Goal: Complete application form

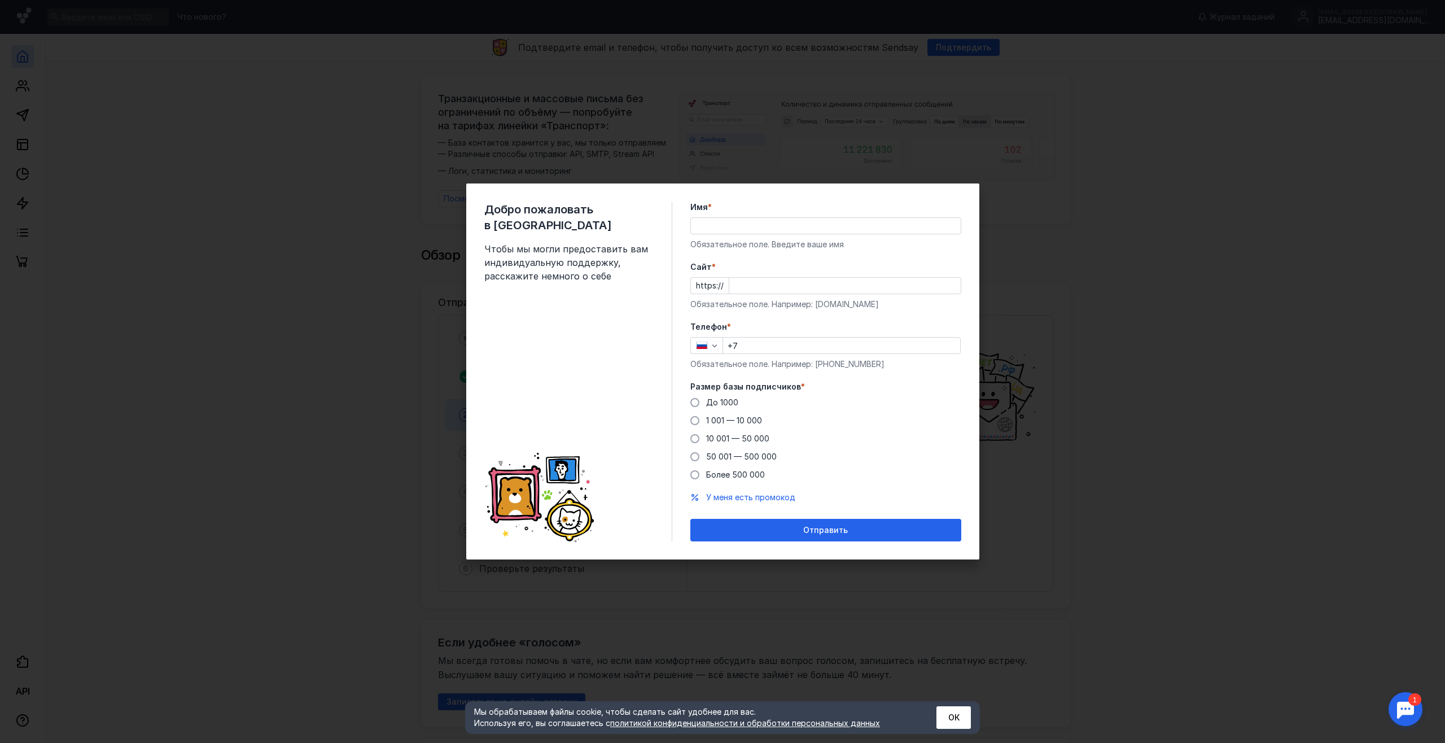
click at [936, 401] on div "До [DATE] 1 001 — 10 000 10 001 — 50 000 50 001 — 500 000 Более 500 000" at bounding box center [825, 439] width 271 height 84
click at [755, 231] on input "Имя *" at bounding box center [826, 226] width 270 height 16
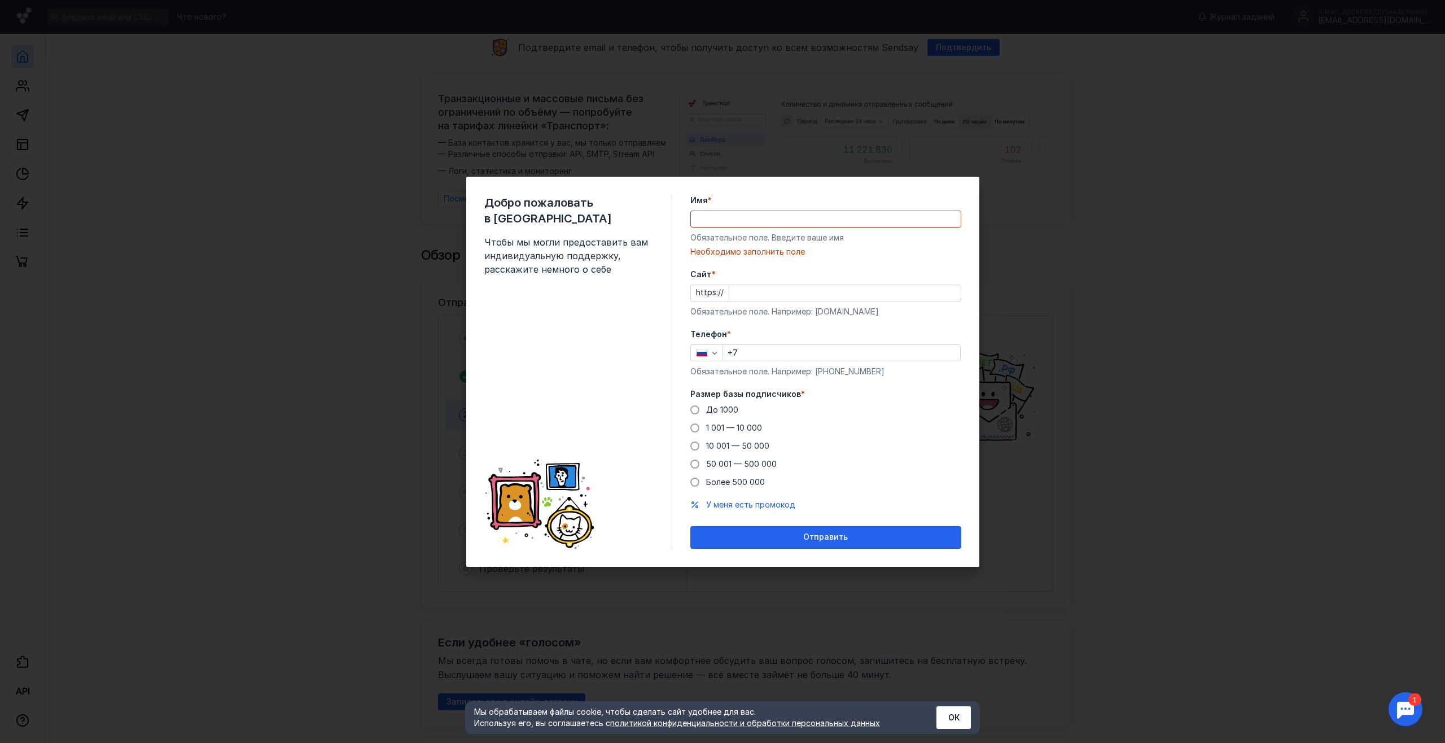
click at [683, 259] on div "Добро пожаловать в Sendsay Чтобы мы могли предоставить вам индивидуальную подде…" at bounding box center [722, 372] width 513 height 390
drag, startPoint x: 1195, startPoint y: 296, endPoint x: 1190, endPoint y: 293, distance: 5.8
click at [1195, 296] on div "Добро пожаловать в Sendsay Чтобы мы могли предоставить вам индивидуальную подде…" at bounding box center [722, 371] width 1445 height 743
click at [743, 225] on input "Имя *" at bounding box center [826, 219] width 270 height 16
type input "[PERSON_NAME]"
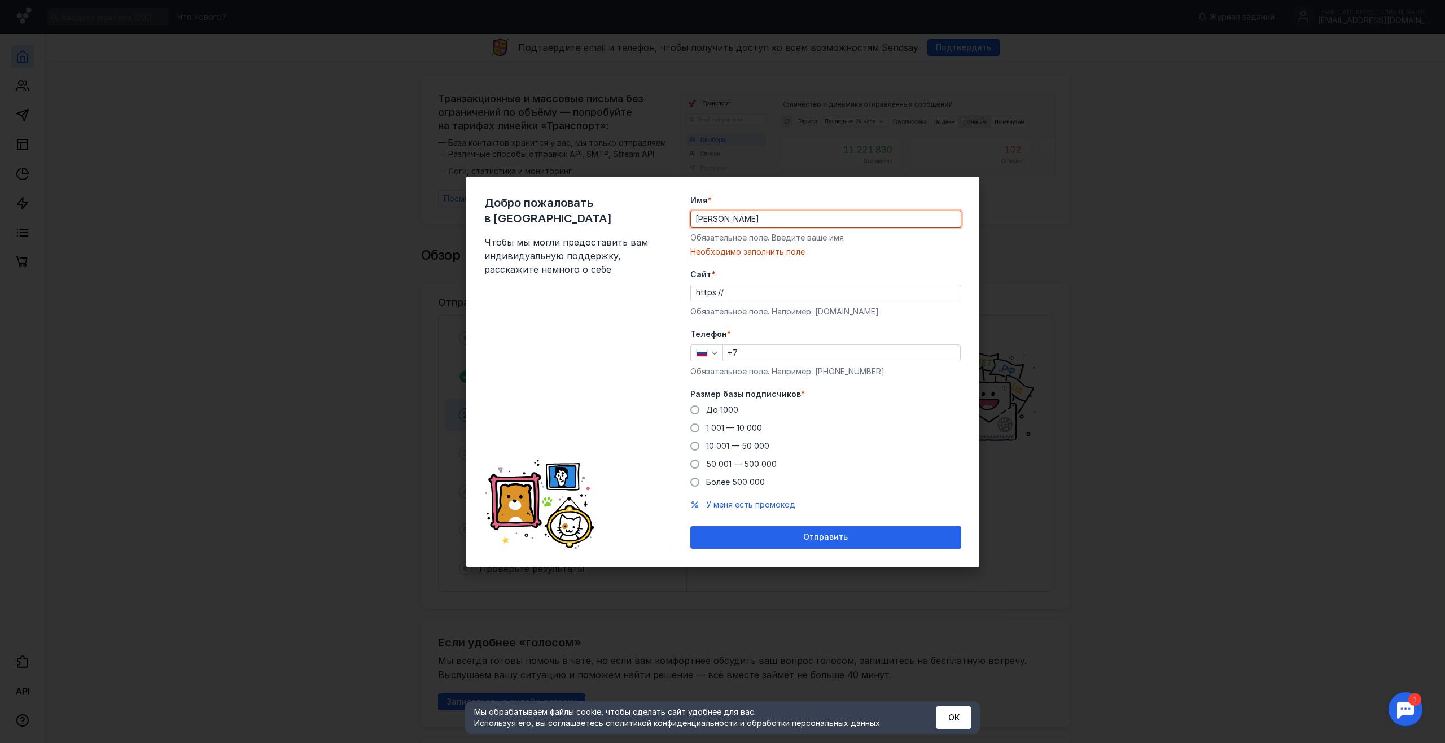
type input "[PHONE_NUMBER]"
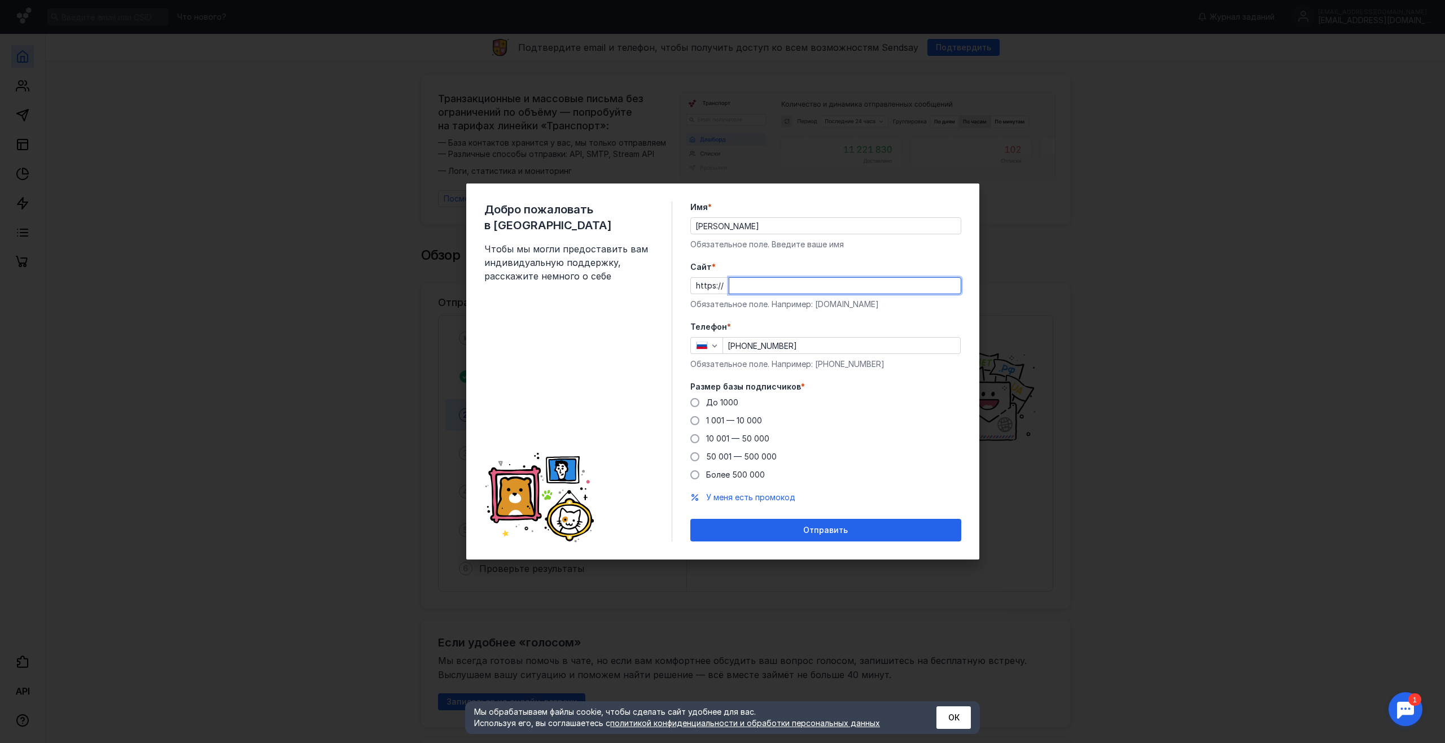
click at [761, 286] on input "Cайт *" at bounding box center [844, 286] width 231 height 16
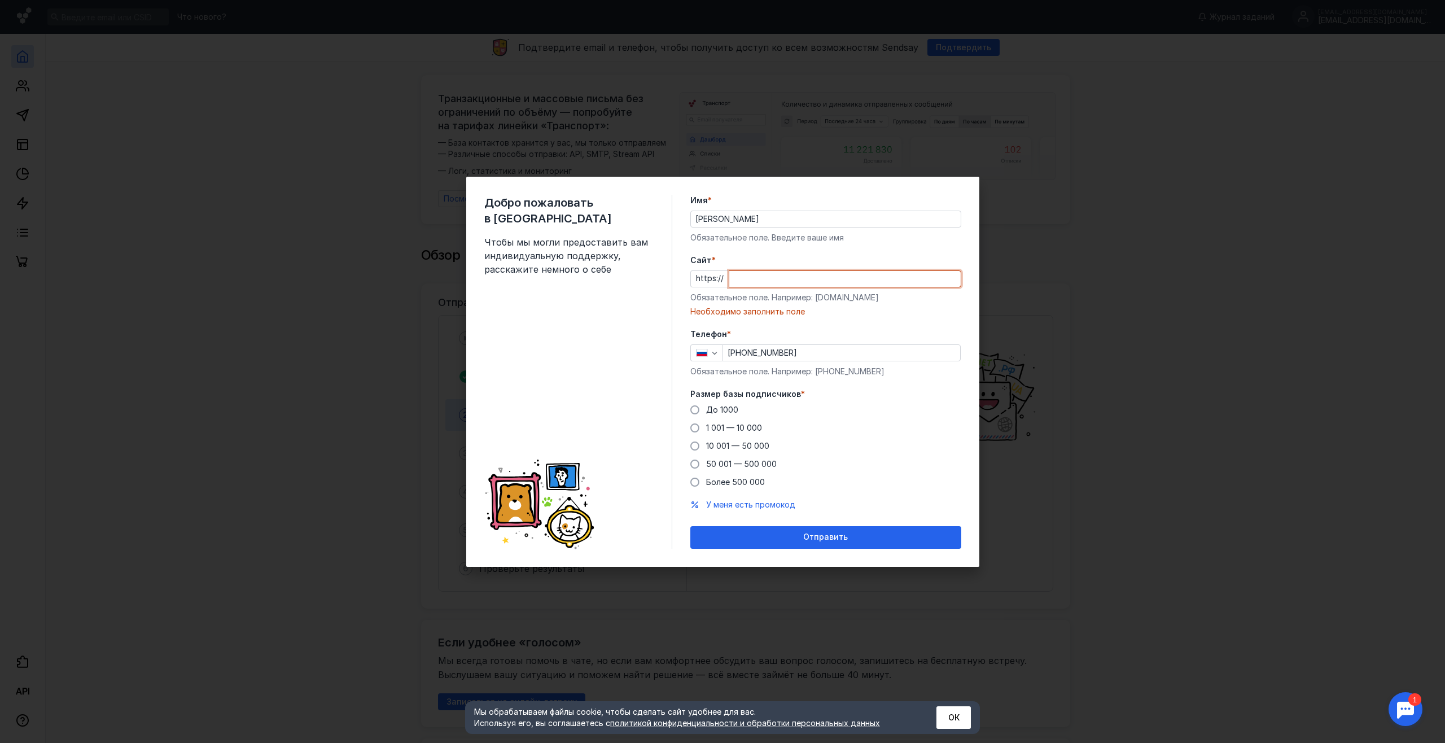
paste input "[DOMAIN_NAME][URL]"
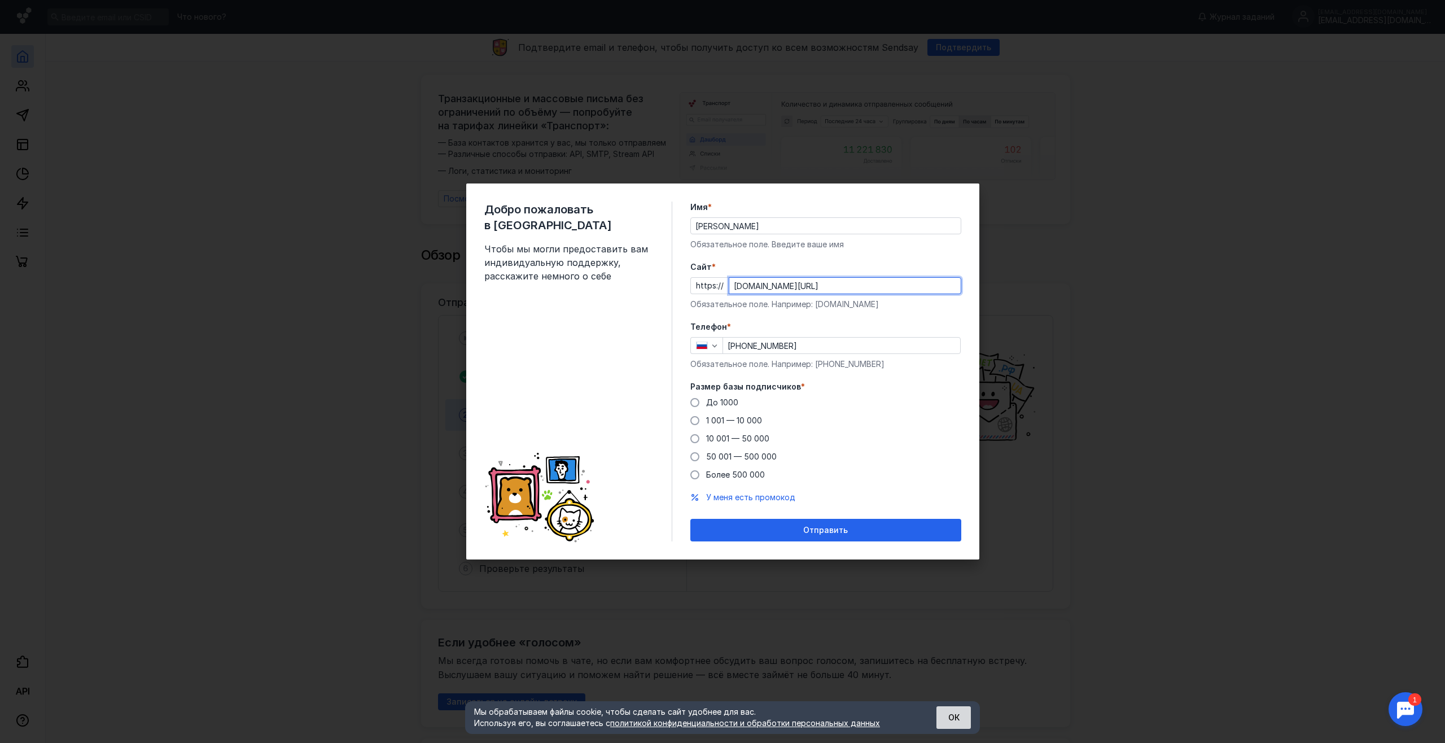
type input "[DOMAIN_NAME][URL]"
click at [945, 720] on button "ОК" at bounding box center [953, 717] width 34 height 23
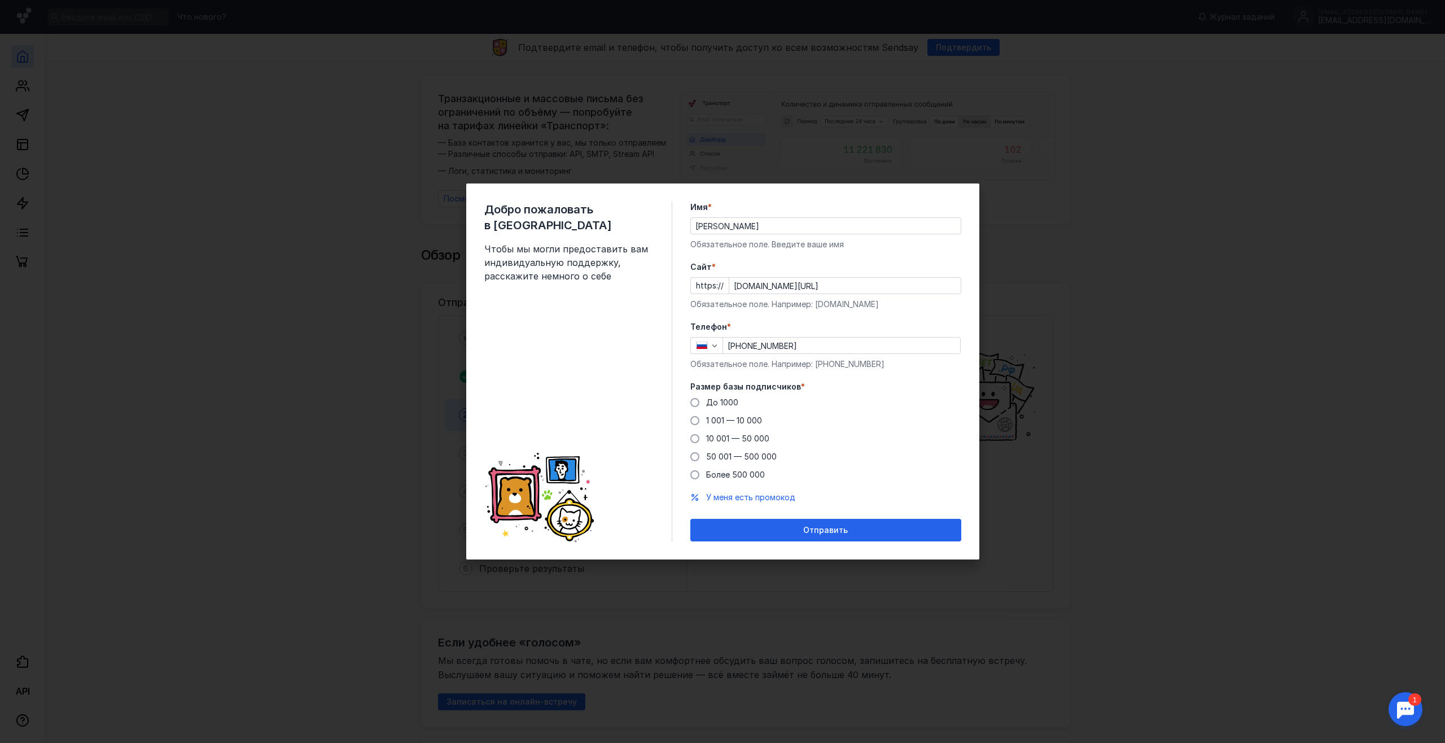
click at [1204, 258] on div "Добро пожаловать в Sendsay Чтобы мы могли предоставить вам индивидуальную подде…" at bounding box center [722, 371] width 1445 height 743
click at [830, 532] on span "Отправить" at bounding box center [825, 530] width 45 height 10
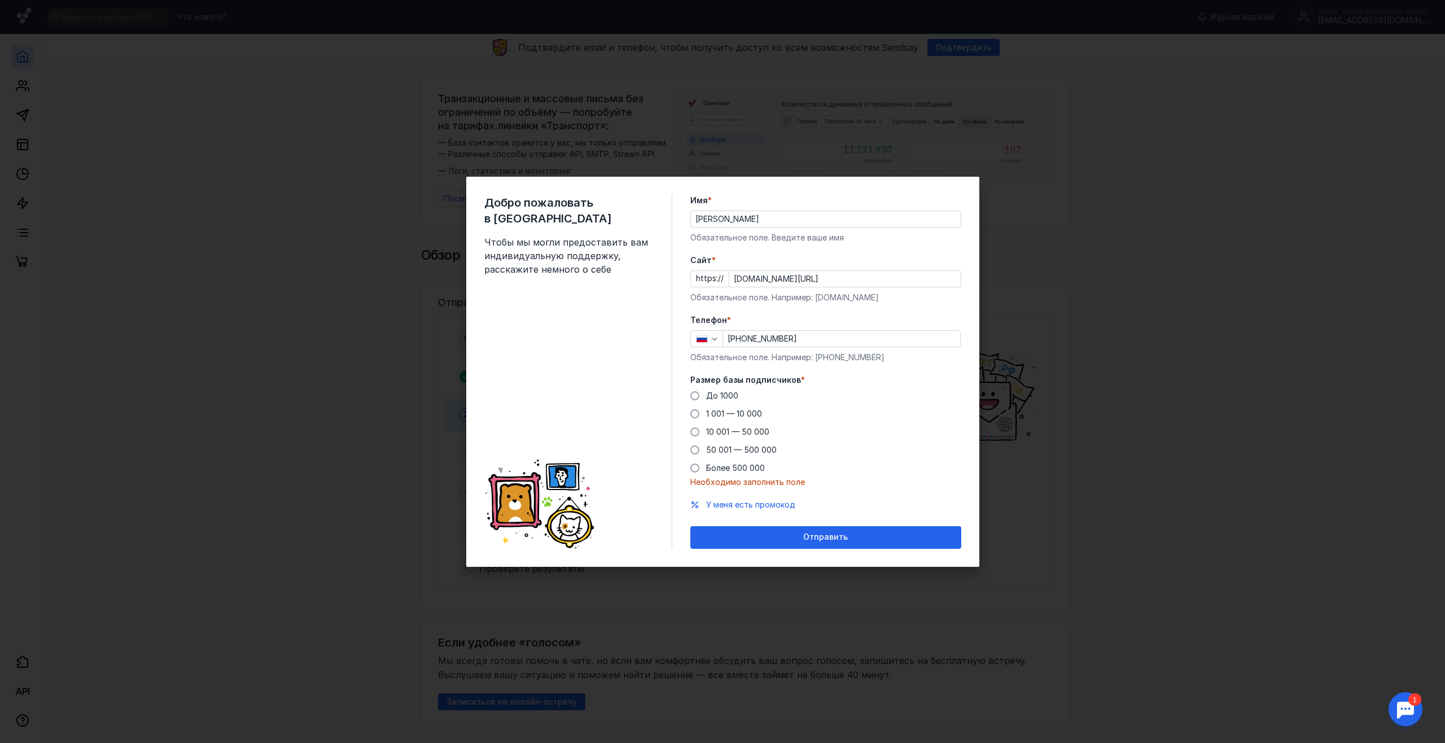
click at [704, 391] on label "До 1000" at bounding box center [714, 395] width 48 height 11
click at [0, 0] on input "До 1000" at bounding box center [0, 0] width 0 height 0
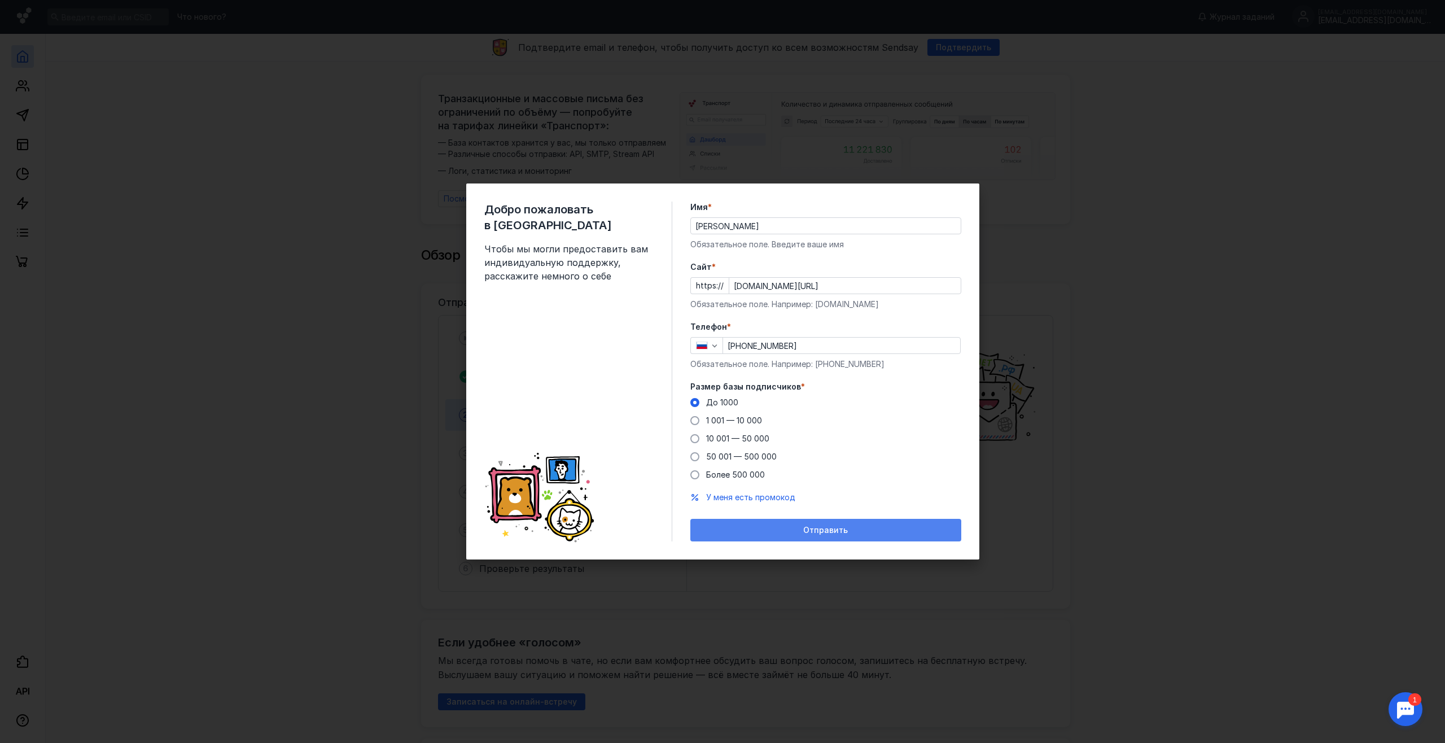
click at [797, 529] on div "Отправить" at bounding box center [826, 530] width 260 height 10
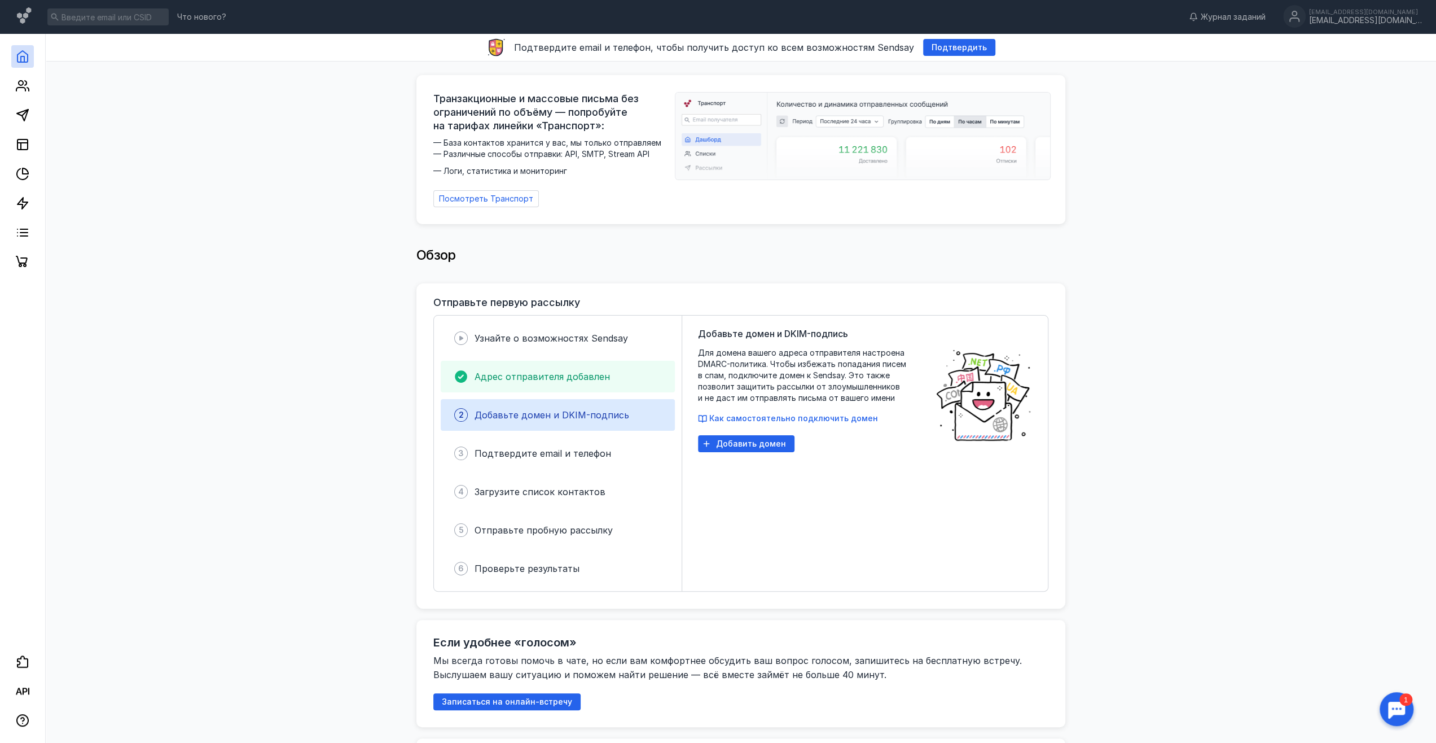
click at [545, 372] on span "Адрес отправителя добавлен" at bounding box center [542, 376] width 135 height 11
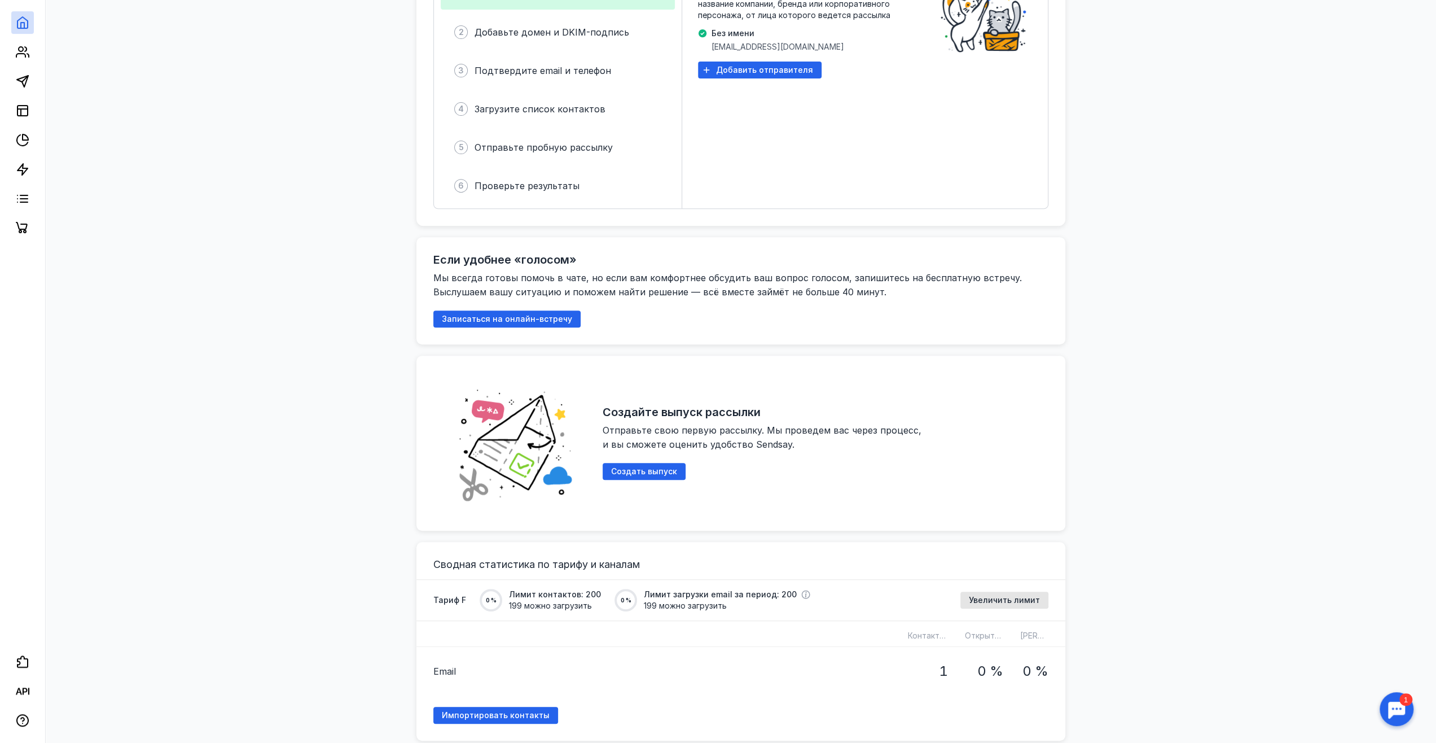
scroll to position [508, 0]
